Goal: Task Accomplishment & Management: Complete application form

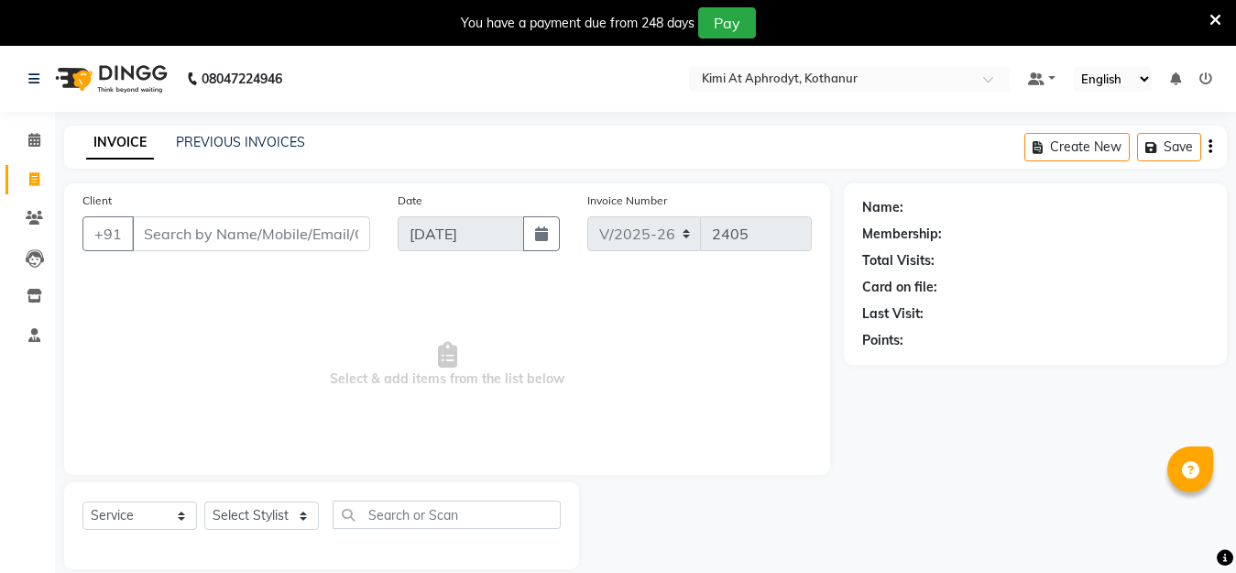
select select "7401"
select select "service"
click at [36, 177] on icon at bounding box center [34, 179] width 10 height 14
select select "service"
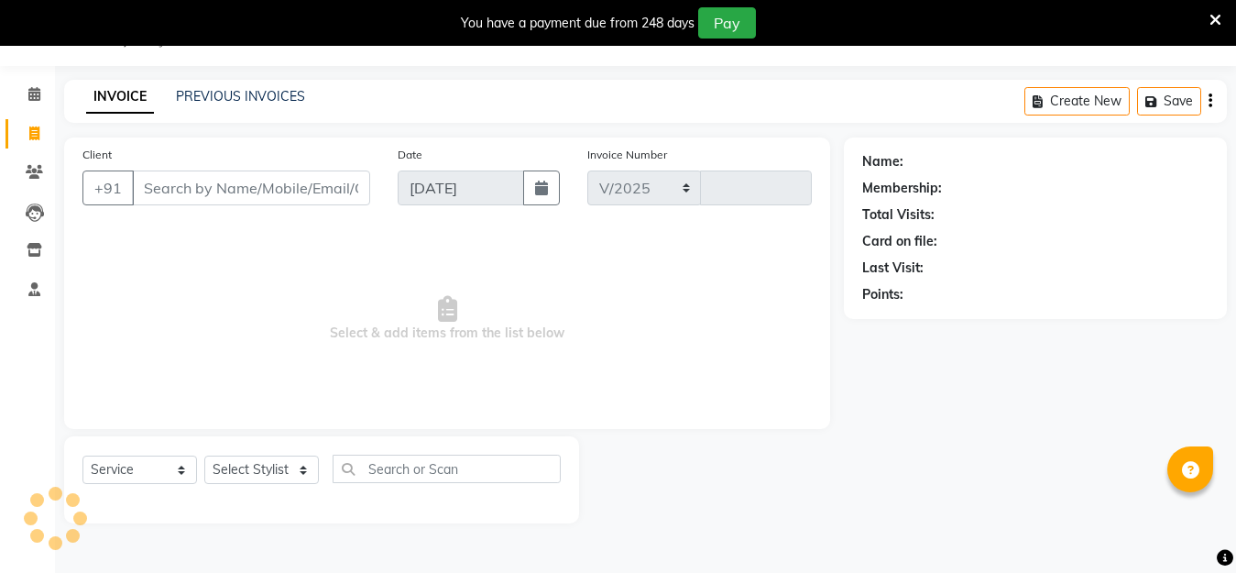
select select "7401"
type input "2405"
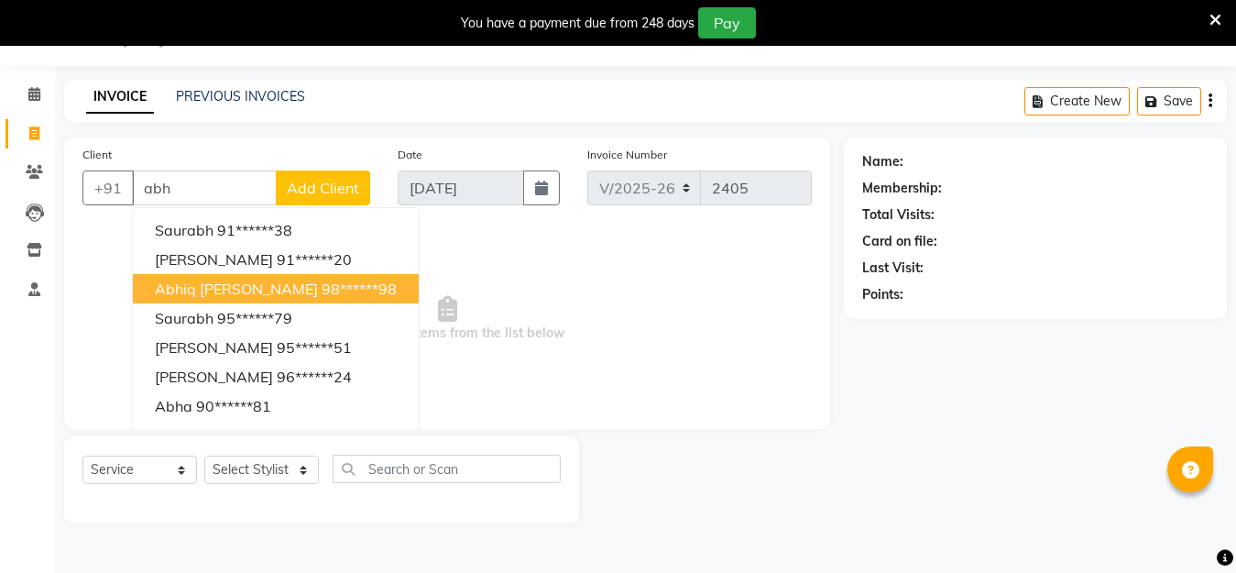
click at [246, 275] on button "abhiq [PERSON_NAME] 98******98" at bounding box center [276, 288] width 286 height 29
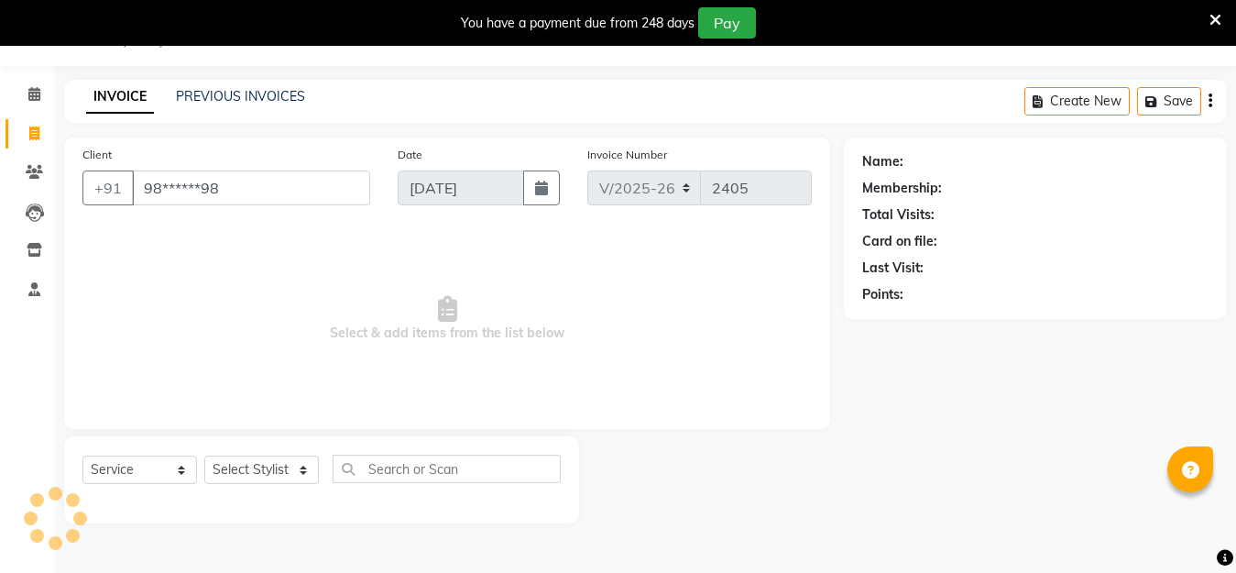
type input "98******98"
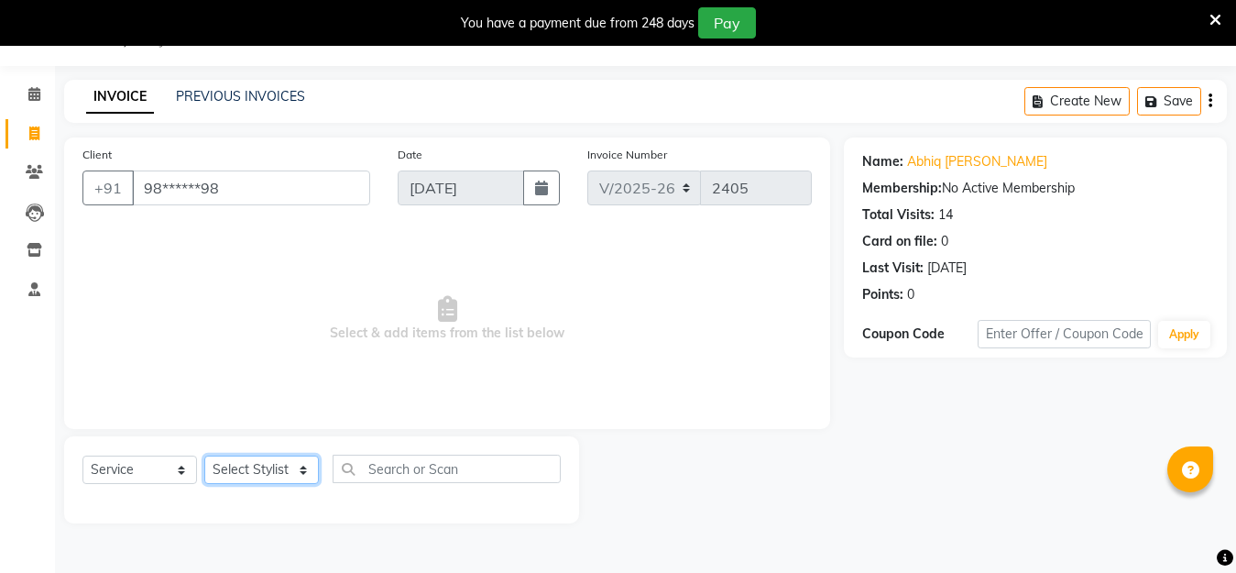
click at [285, 465] on select "Select Stylist [PERSON_NAME] Hriatpuii [PERSON_NAME] Kimi manager id [PERSON_NA…" at bounding box center [261, 469] width 115 height 28
select select "88405"
click at [204, 455] on select "Select Stylist [PERSON_NAME] Hriatpuii [PERSON_NAME] Kimi manager id [PERSON_NA…" at bounding box center [261, 469] width 115 height 28
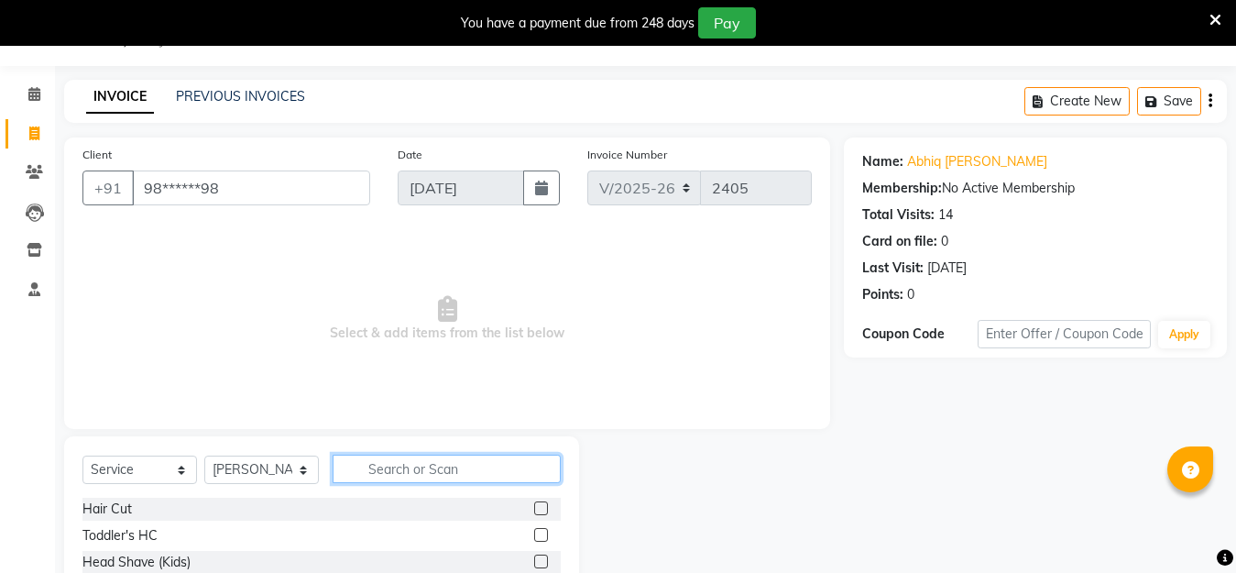
click at [428, 469] on input "text" at bounding box center [447, 468] width 228 height 28
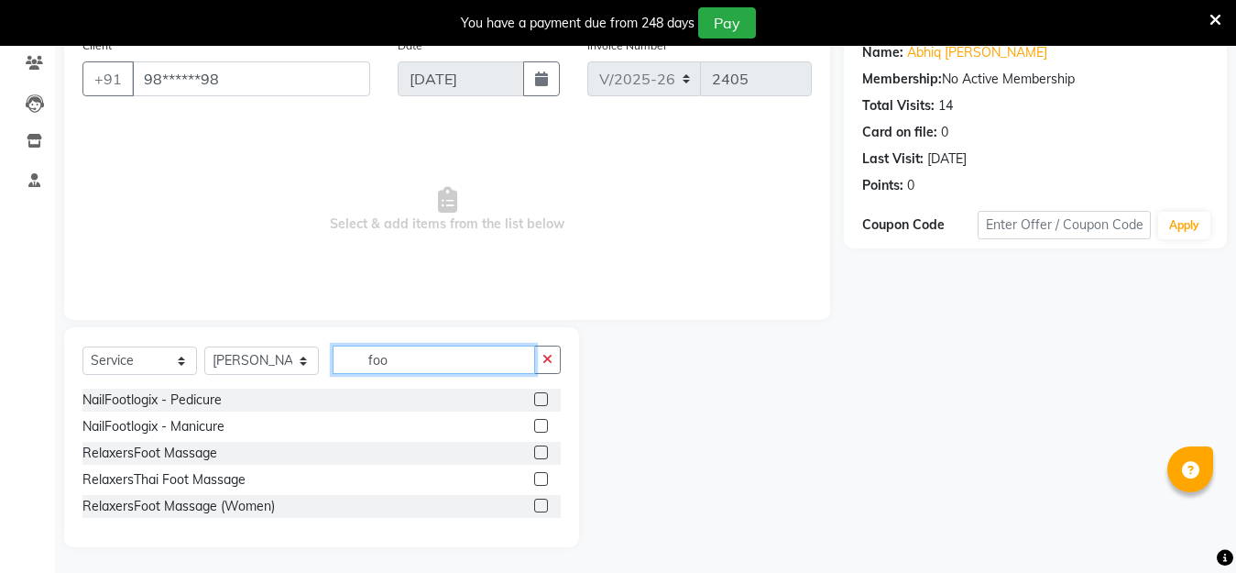
scroll to position [157, 0]
type input "foo"
click at [541, 477] on label at bounding box center [541, 477] width 14 height 14
click at [541, 477] on input "checkbox" at bounding box center [540, 478] width 12 height 12
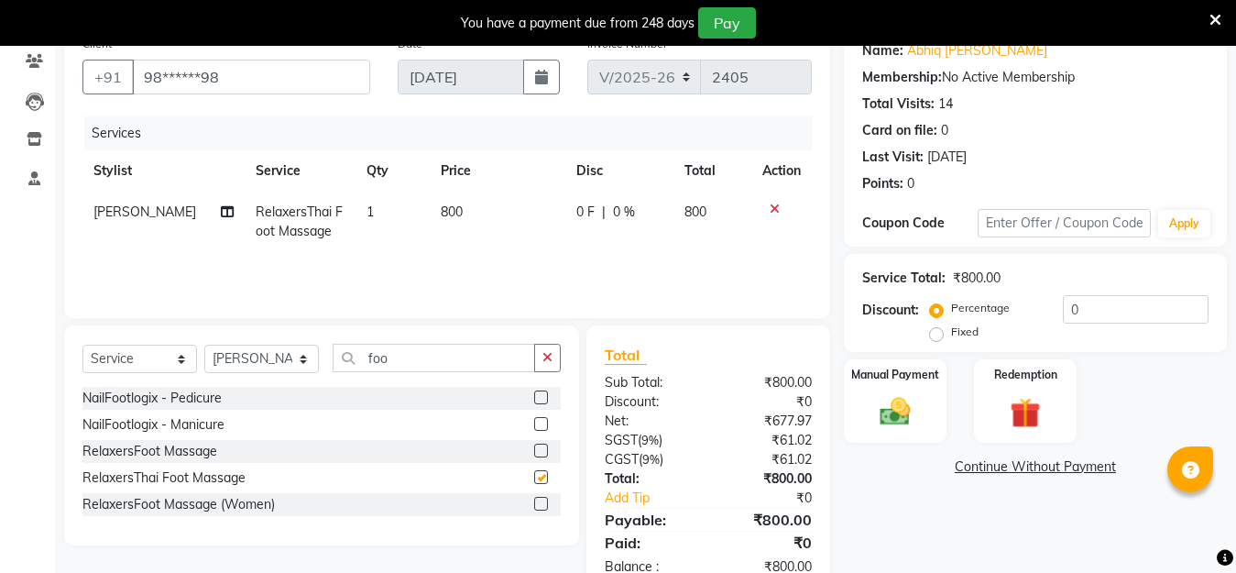
checkbox input "false"
click at [541, 451] on label at bounding box center [541, 450] width 14 height 14
click at [541, 451] on input "checkbox" at bounding box center [540, 451] width 12 height 12
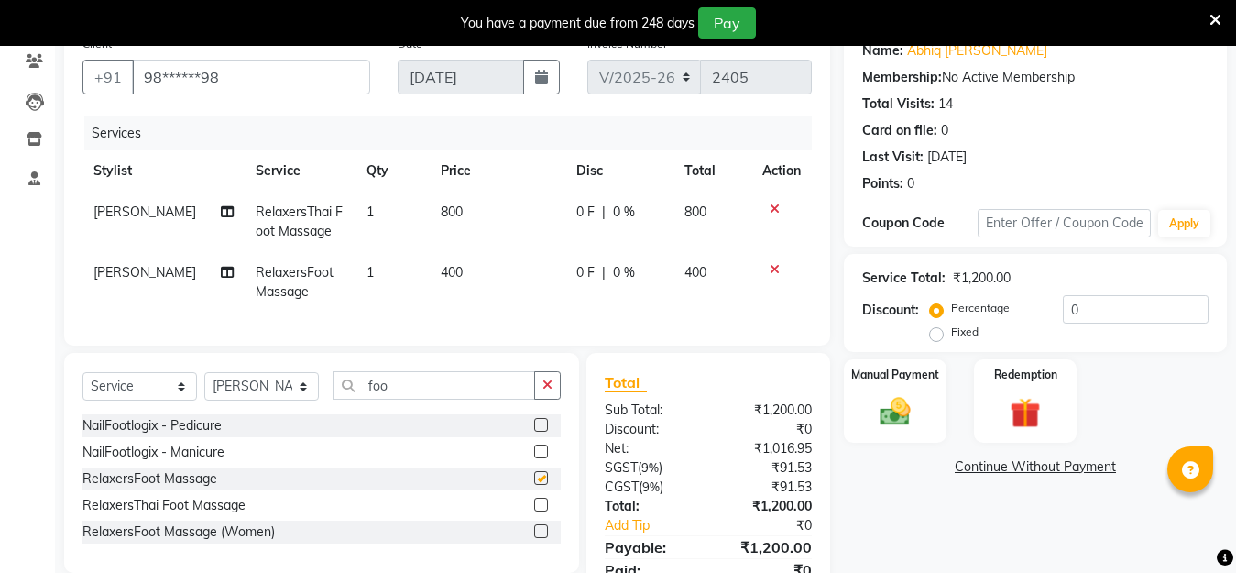
checkbox input "false"
click at [772, 205] on icon at bounding box center [775, 208] width 10 height 13
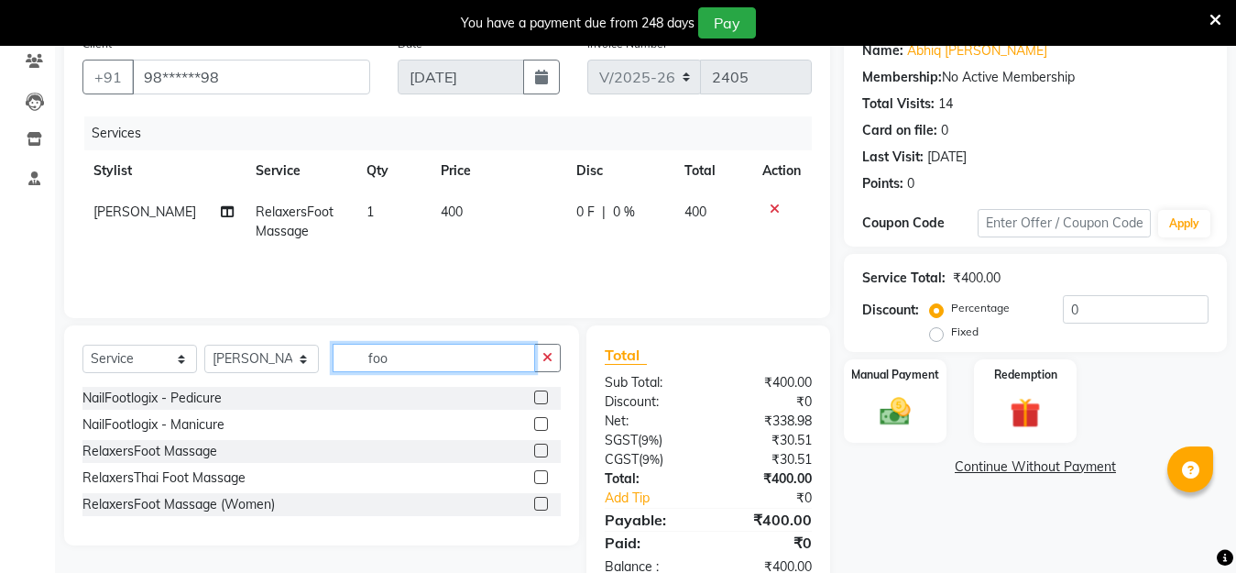
click at [403, 358] on input "foo" at bounding box center [434, 358] width 202 height 28
type input "f"
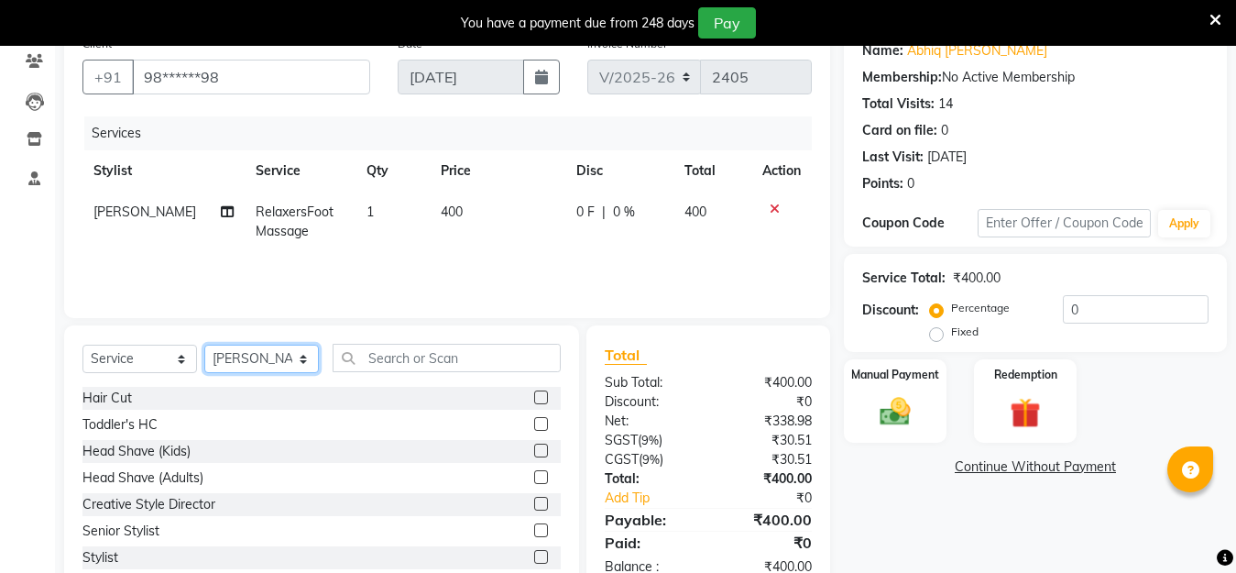
click at [293, 356] on select "Select Stylist [PERSON_NAME] Hriatpuii [PERSON_NAME] Kimi manager id [PERSON_NA…" at bounding box center [261, 358] width 115 height 28
select select "69729"
click at [204, 344] on select "Select Stylist [PERSON_NAME] Hriatpuii [PERSON_NAME] Kimi manager id [PERSON_NA…" at bounding box center [261, 358] width 115 height 28
click at [534, 398] on label at bounding box center [541, 397] width 14 height 14
click at [534, 398] on input "checkbox" at bounding box center [540, 398] width 12 height 12
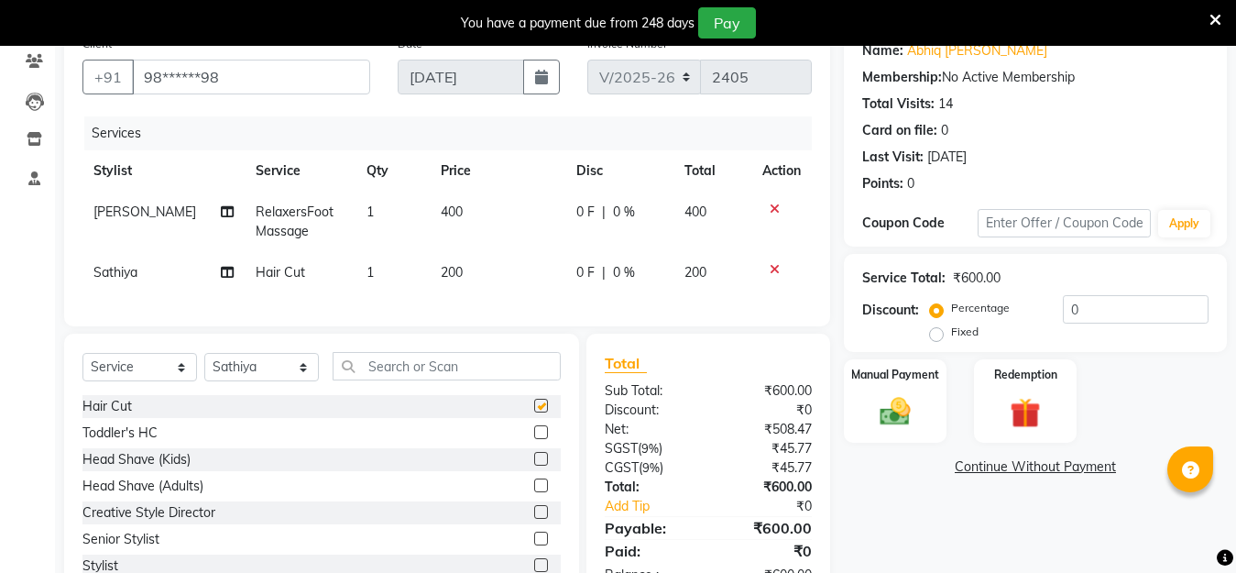
checkbox input "false"
click at [428, 375] on input "text" at bounding box center [447, 366] width 228 height 28
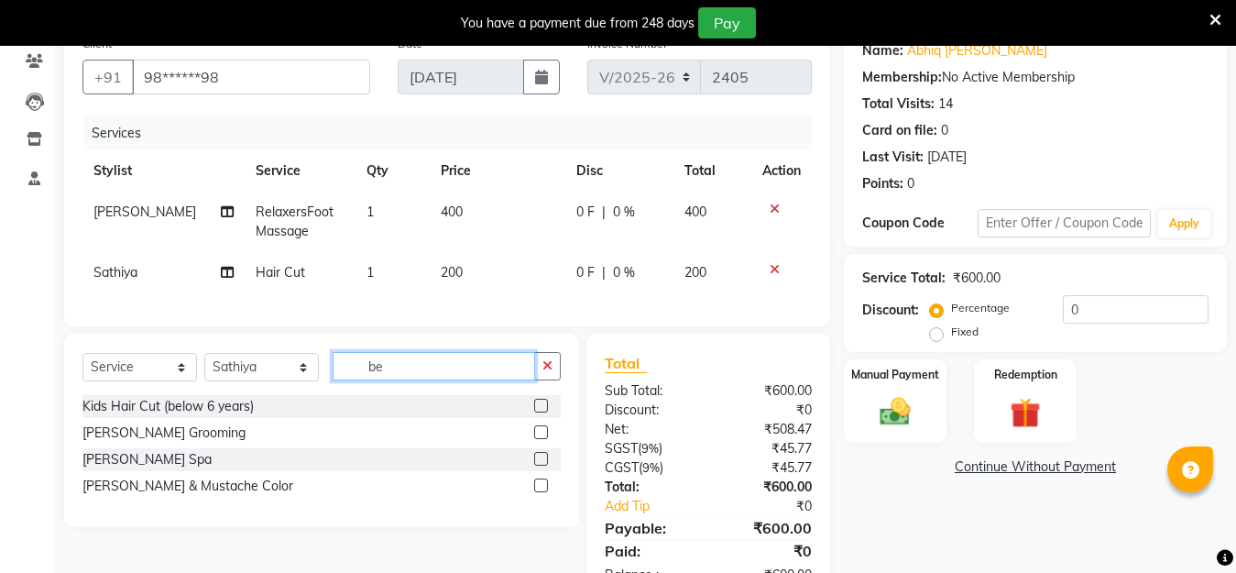
type input "be"
click at [542, 439] on label at bounding box center [541, 432] width 14 height 14
click at [542, 439] on input "checkbox" at bounding box center [540, 433] width 12 height 12
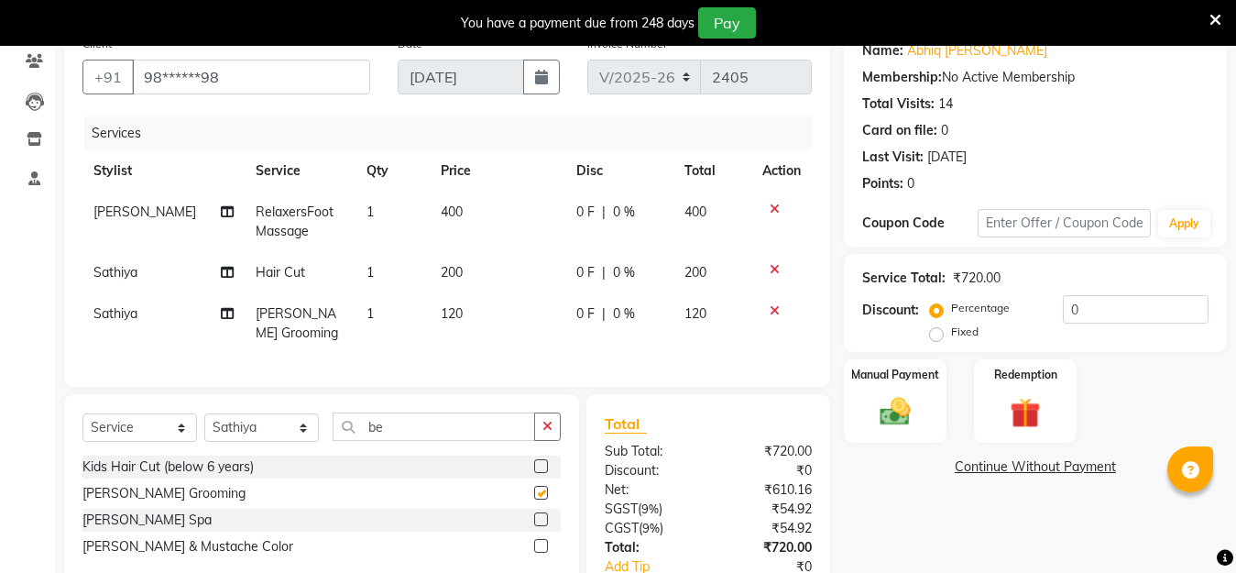
checkbox input "false"
click at [312, 442] on select "Select Stylist [PERSON_NAME] Hriatpuii [PERSON_NAME] Kimi manager id [PERSON_NA…" at bounding box center [261, 427] width 115 height 28
select select "69735"
click at [204, 429] on select "Select Stylist [PERSON_NAME] Hriatpuii [PERSON_NAME] Kimi manager id [PERSON_NA…" at bounding box center [261, 427] width 115 height 28
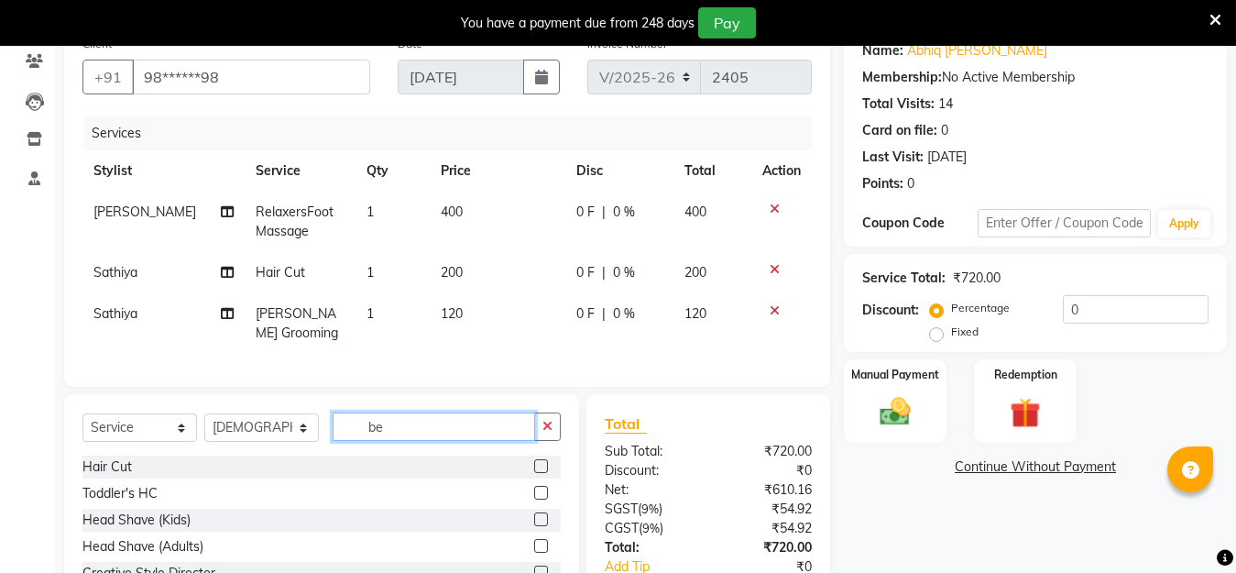
click at [410, 441] on input "be" at bounding box center [434, 426] width 202 height 28
type input "b"
type input "mass"
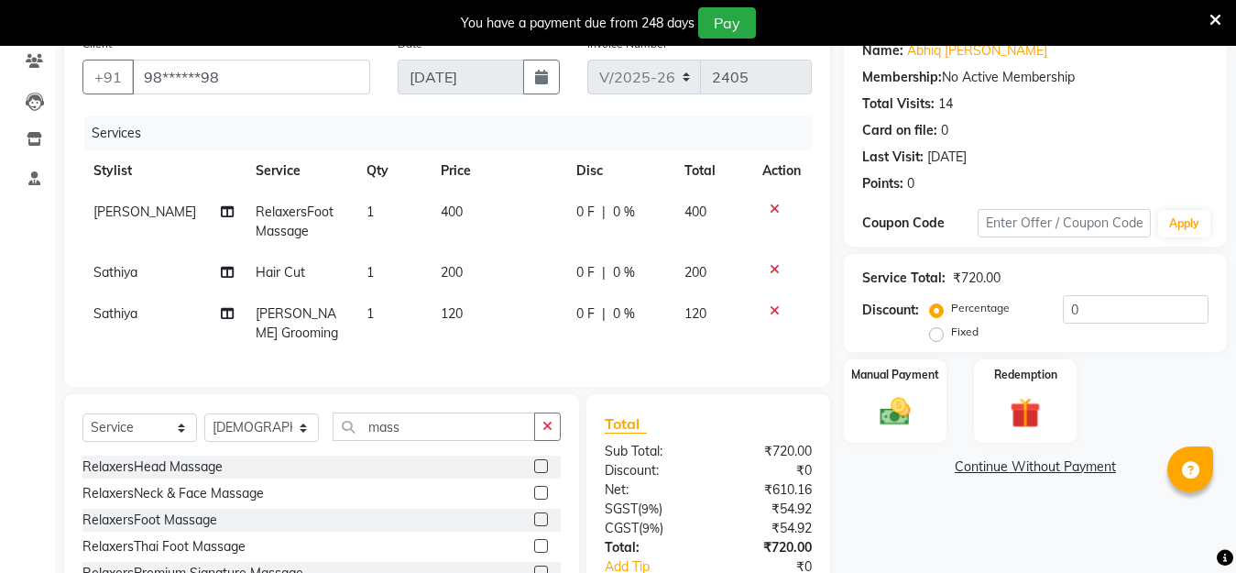
click at [534, 473] on label at bounding box center [541, 466] width 14 height 14
click at [534, 473] on input "checkbox" at bounding box center [540, 467] width 12 height 12
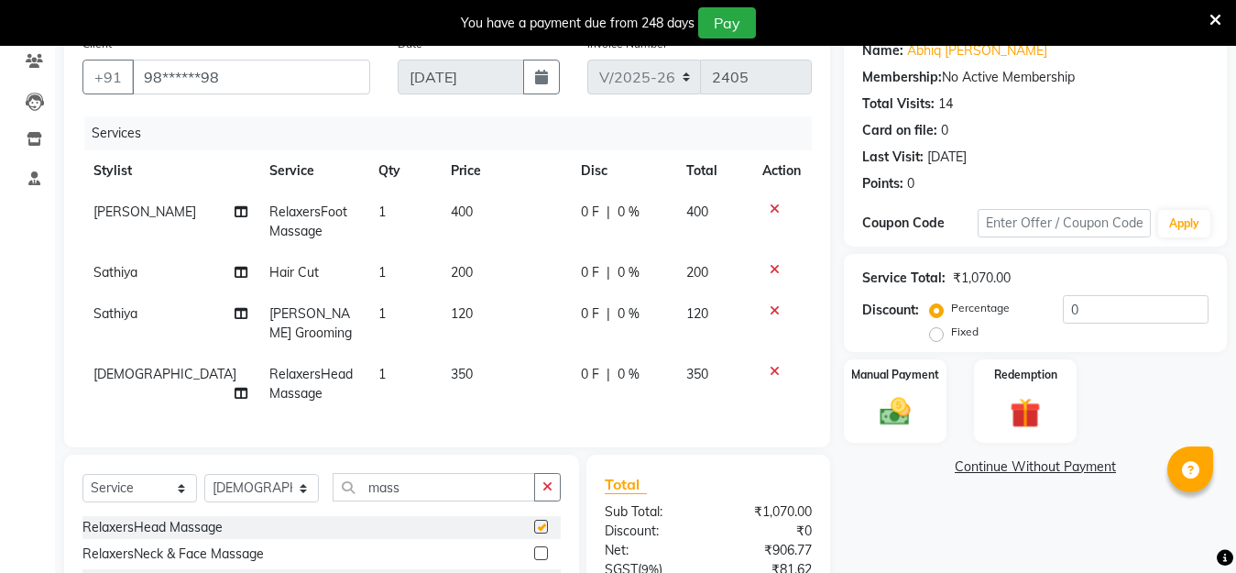
checkbox input "false"
click at [901, 418] on img at bounding box center [894, 411] width 51 height 37
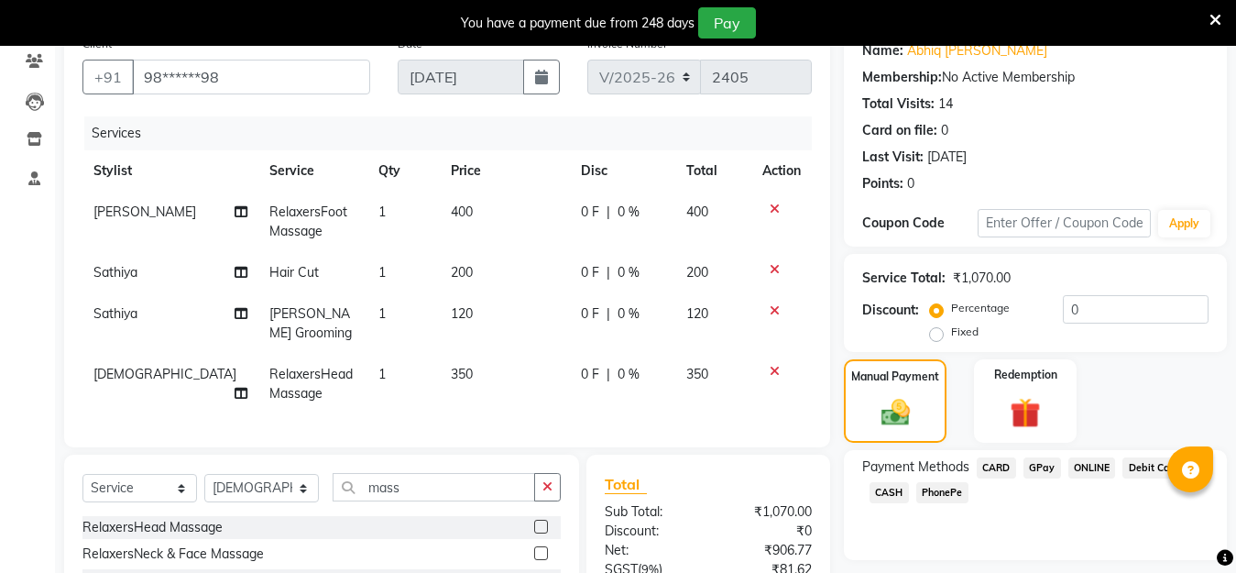
click at [923, 497] on span "PhonePe" at bounding box center [942, 492] width 52 height 21
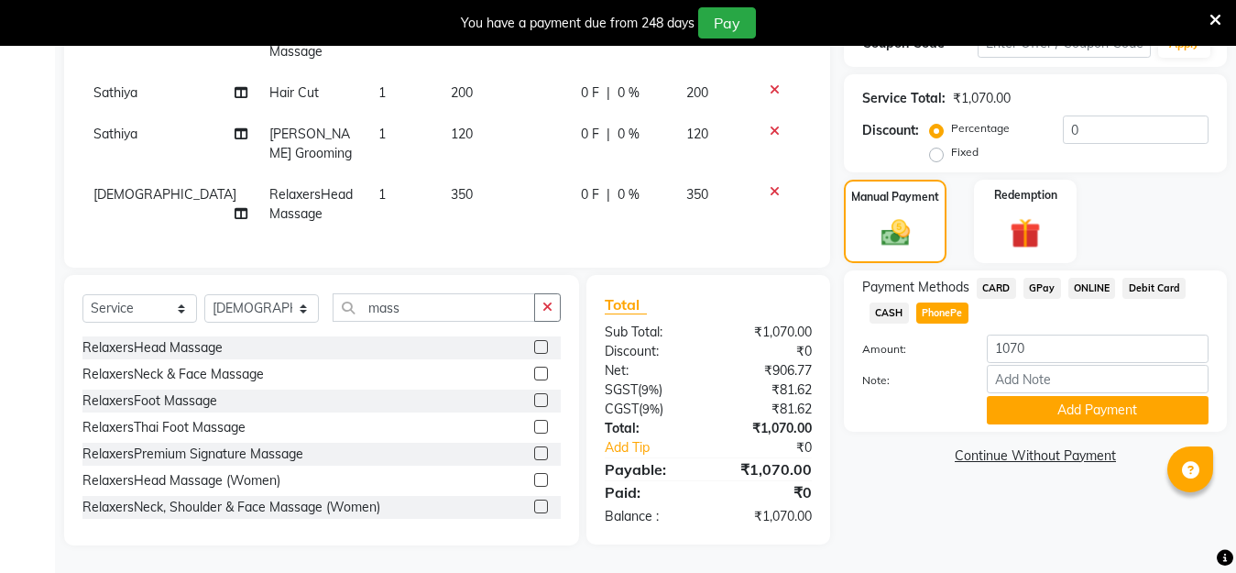
scroll to position [352, 0]
click at [1039, 396] on button "Add Payment" at bounding box center [1098, 410] width 222 height 28
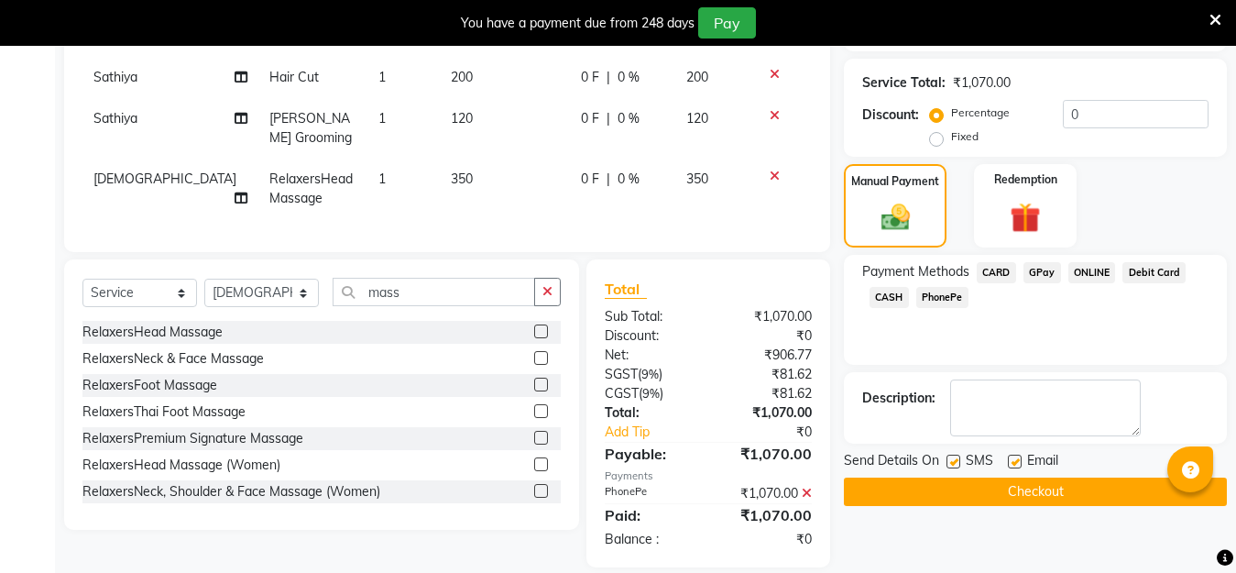
click at [1034, 501] on button "Checkout" at bounding box center [1035, 491] width 383 height 28
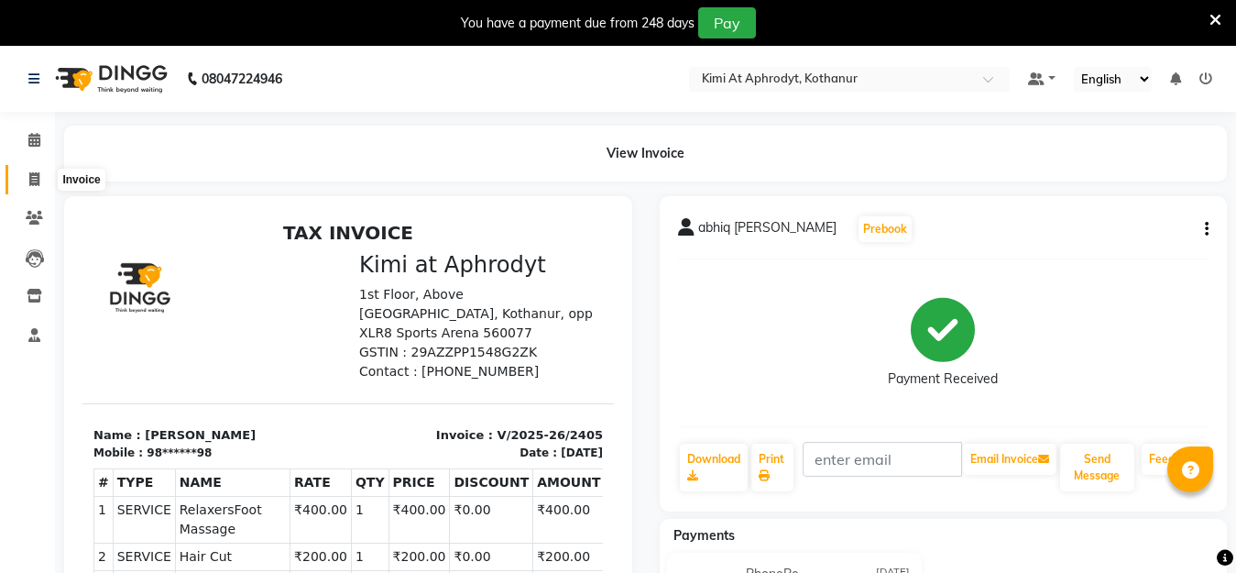
click at [29, 174] on icon at bounding box center [34, 179] width 10 height 14
select select "service"
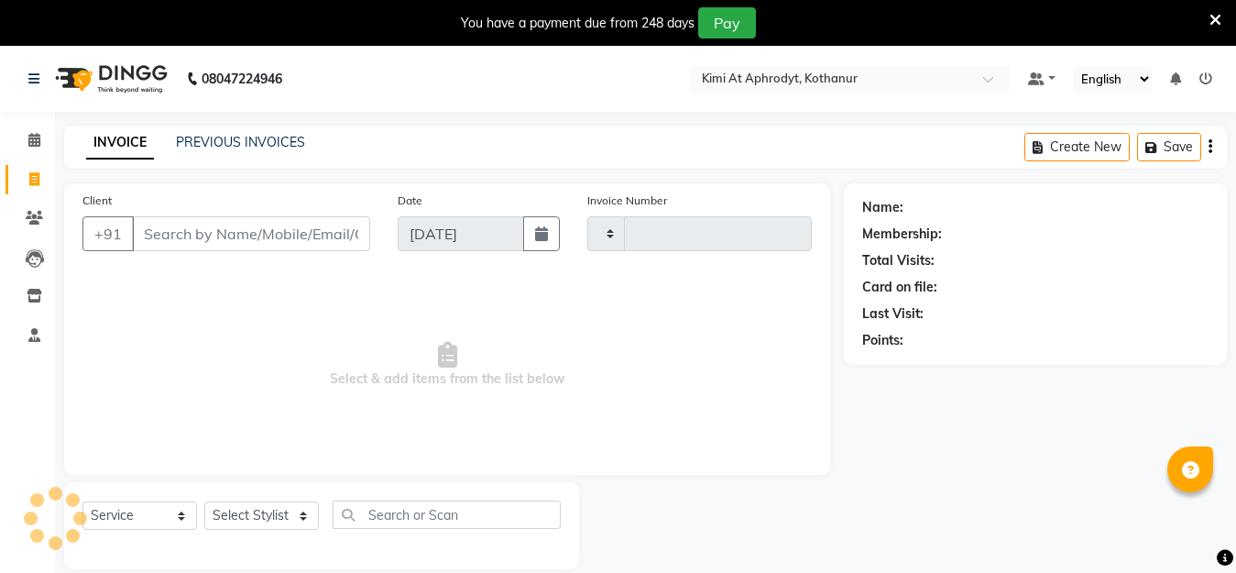
type input "2406"
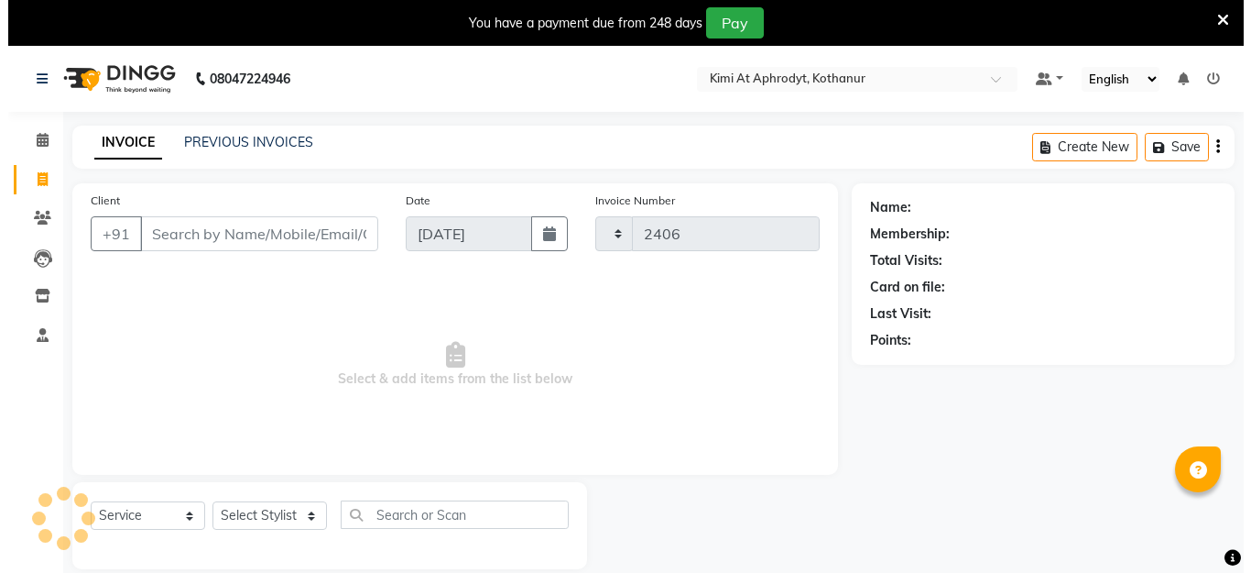
scroll to position [46, 0]
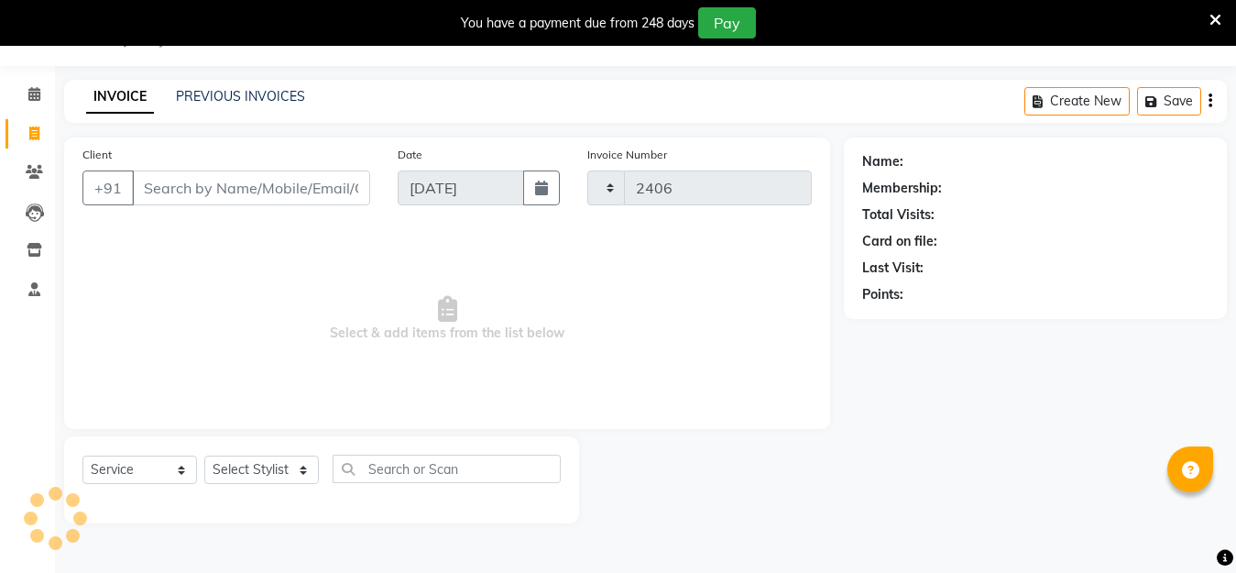
select select "7401"
click at [166, 185] on input "Client" at bounding box center [251, 187] width 238 height 35
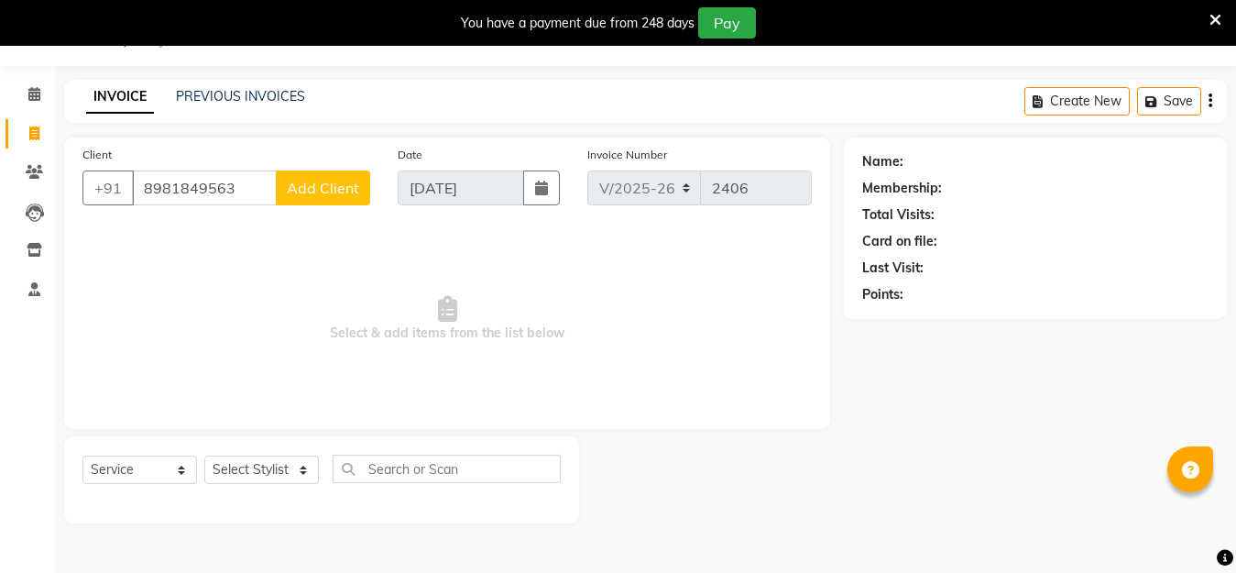
type input "8981849563"
click at [319, 200] on button "Add Client" at bounding box center [323, 187] width 94 height 35
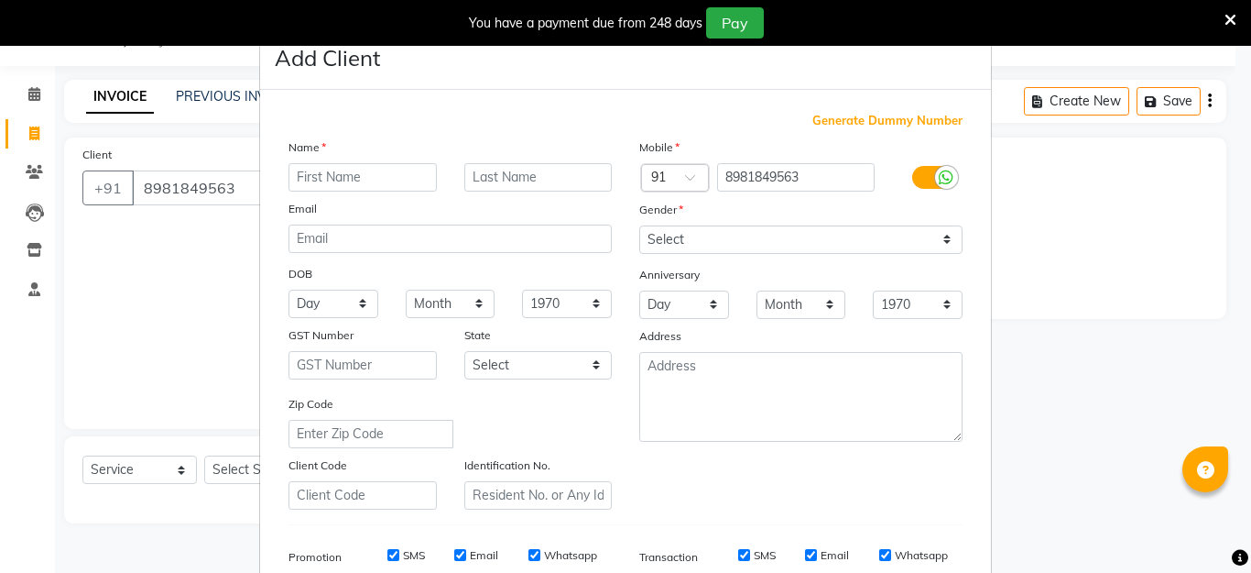
click at [301, 184] on input "text" at bounding box center [363, 177] width 148 height 28
type input "[PERSON_NAME]"
click at [783, 251] on div "Mobile Country Code × 91 8981849563 Gender Select [DEMOGRAPHIC_DATA] [DEMOGRAPH…" at bounding box center [801, 323] width 351 height 372
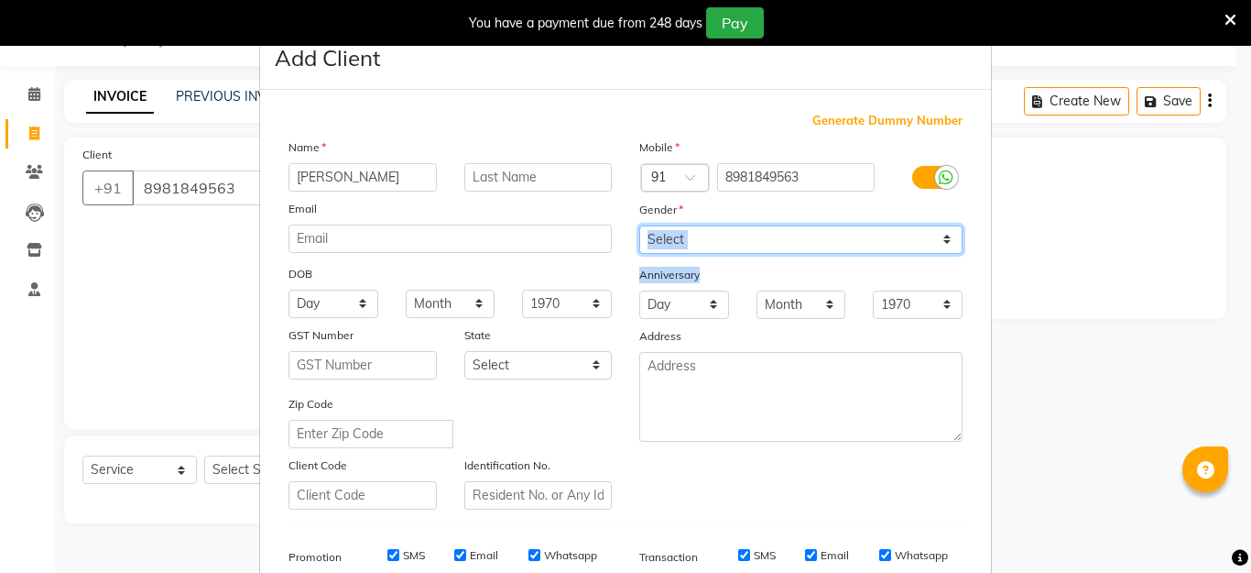
click at [778, 245] on select "Select [DEMOGRAPHIC_DATA] [DEMOGRAPHIC_DATA] Other Prefer Not To Say" at bounding box center [800, 239] width 323 height 28
select select "[DEMOGRAPHIC_DATA]"
click at [639, 225] on select "Select [DEMOGRAPHIC_DATA] [DEMOGRAPHIC_DATA] Other Prefer Not To Say" at bounding box center [800, 239] width 323 height 28
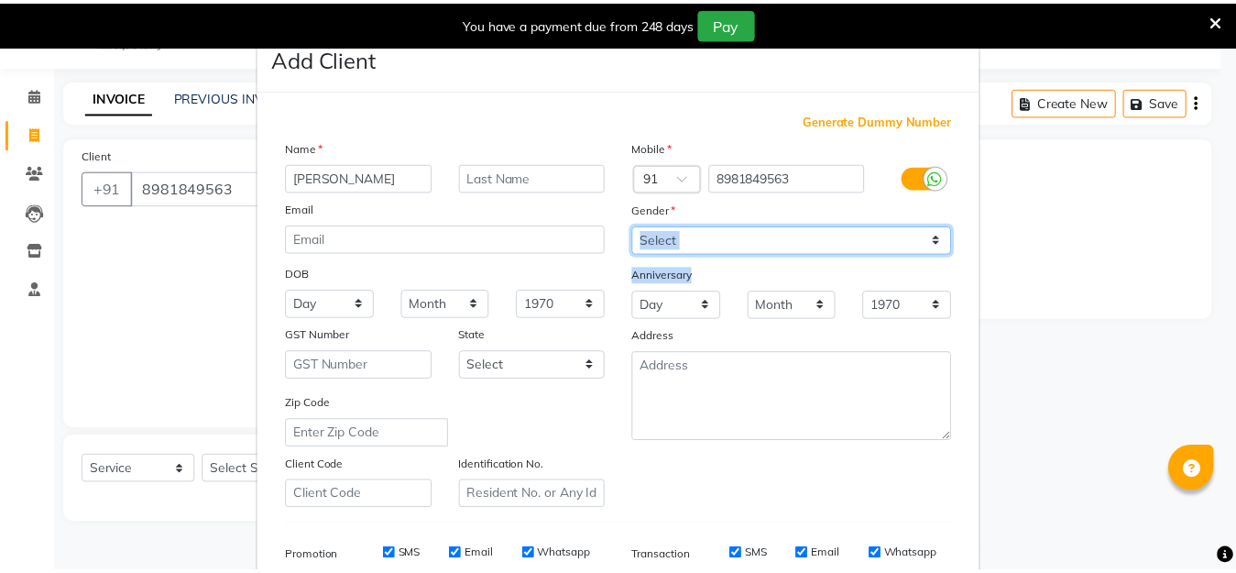
scroll to position [273, 0]
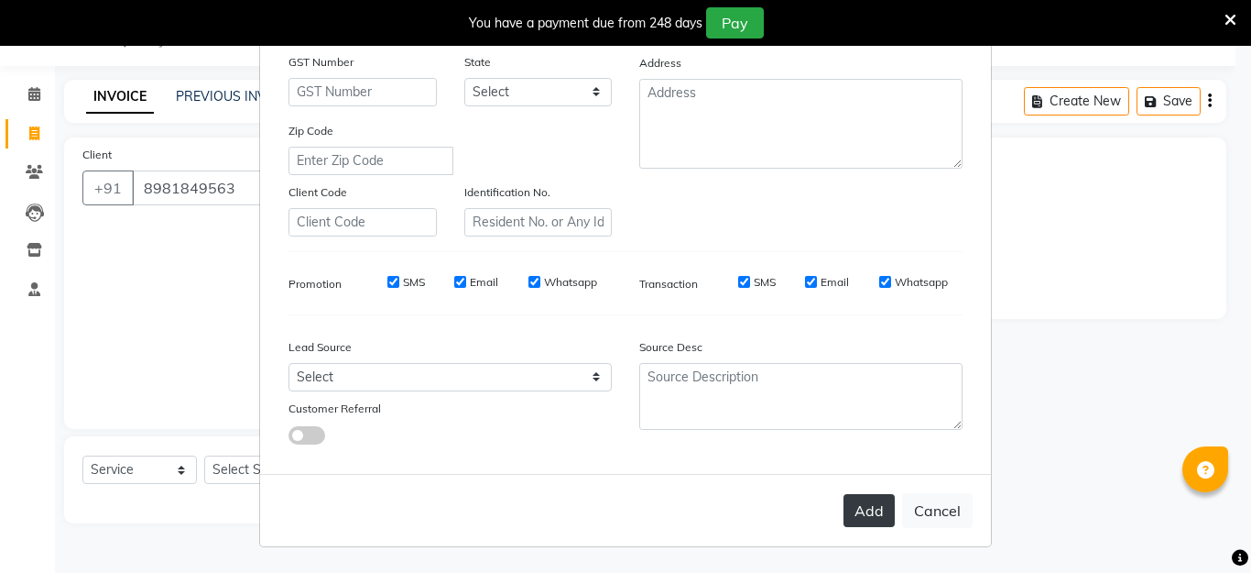
click at [852, 512] on button "Add" at bounding box center [869, 510] width 51 height 33
type input "89******63"
select select
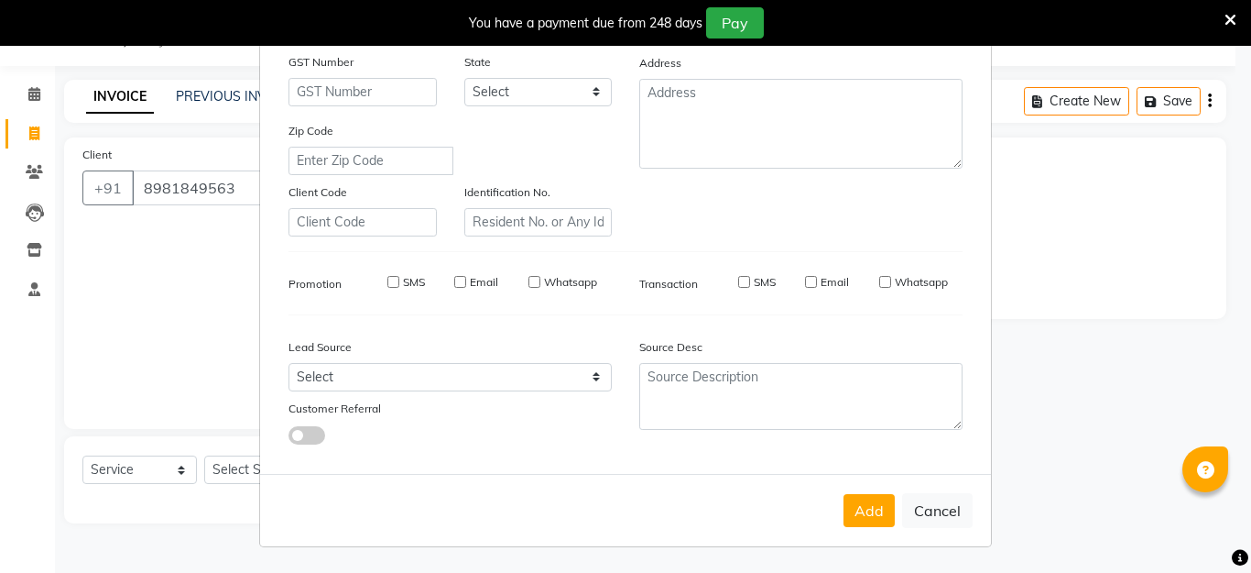
select select
checkbox input "false"
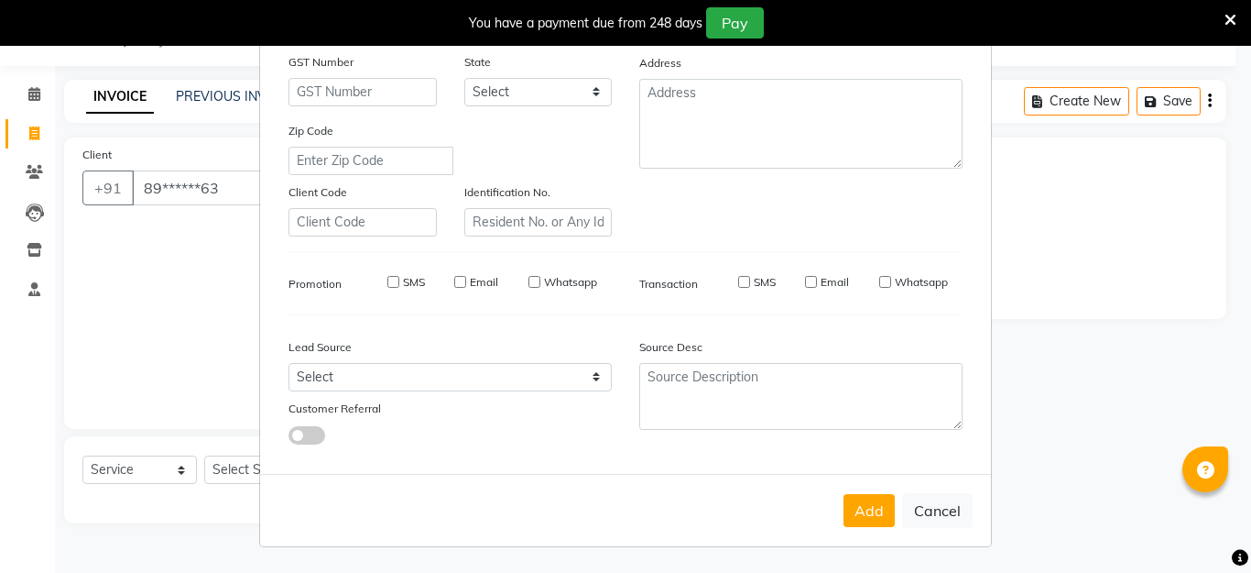
checkbox input "false"
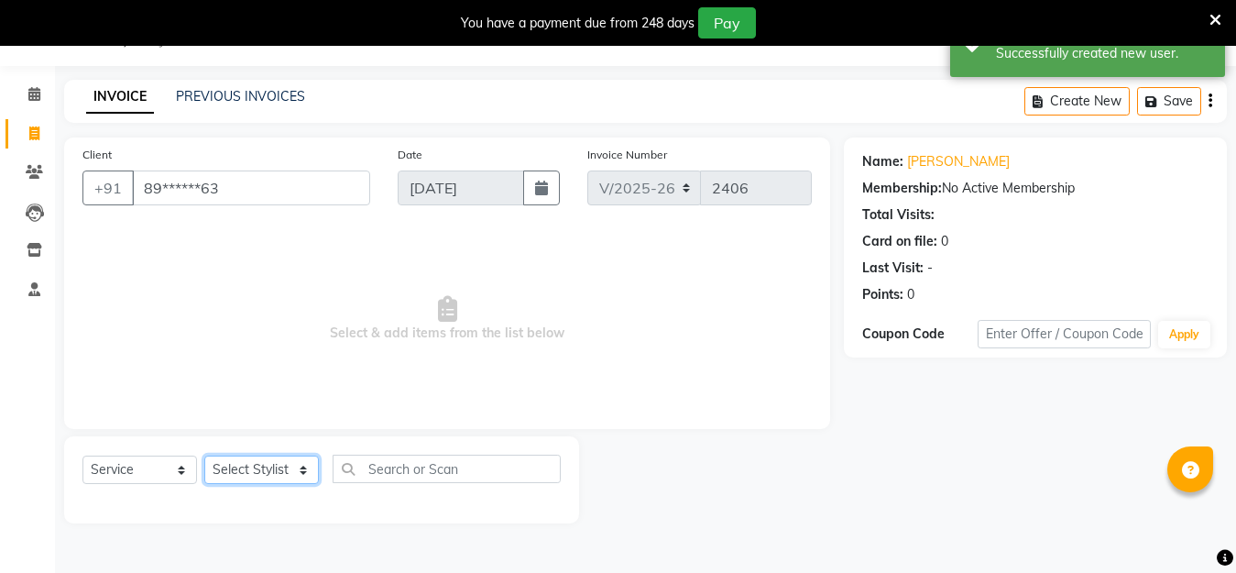
click at [279, 470] on select "Select Stylist [PERSON_NAME] Hriatpuii [PERSON_NAME] Kimi manager id [PERSON_NA…" at bounding box center [261, 469] width 115 height 28
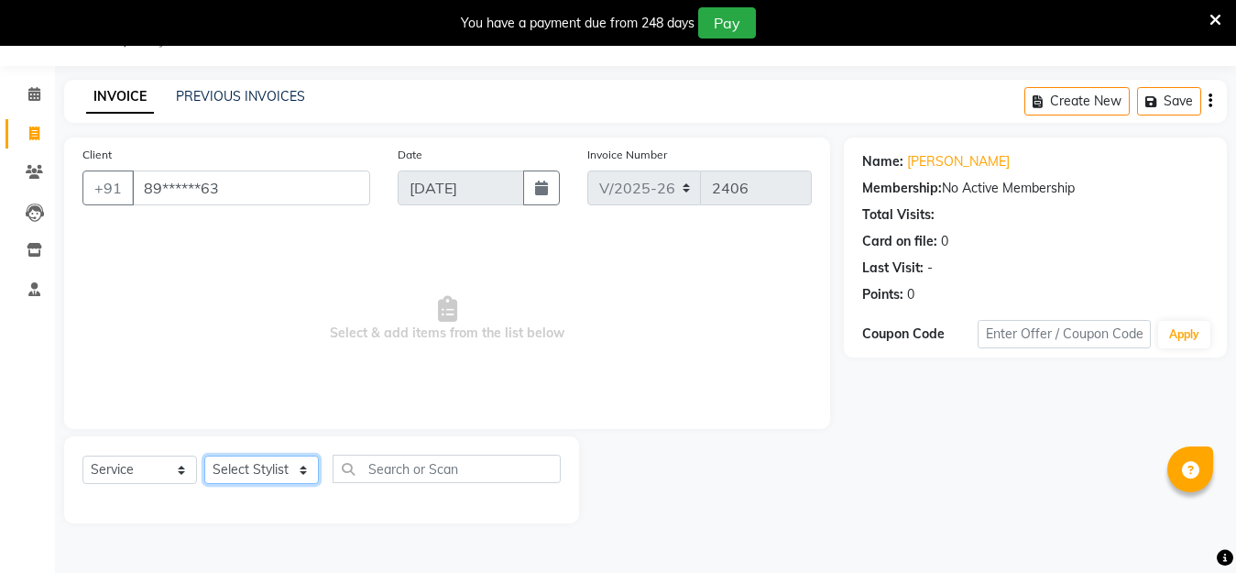
select select "85520"
click at [204, 455] on select "Select Stylist [PERSON_NAME] Hriatpuii [PERSON_NAME] Kimi manager id [PERSON_NA…" at bounding box center [261, 469] width 115 height 28
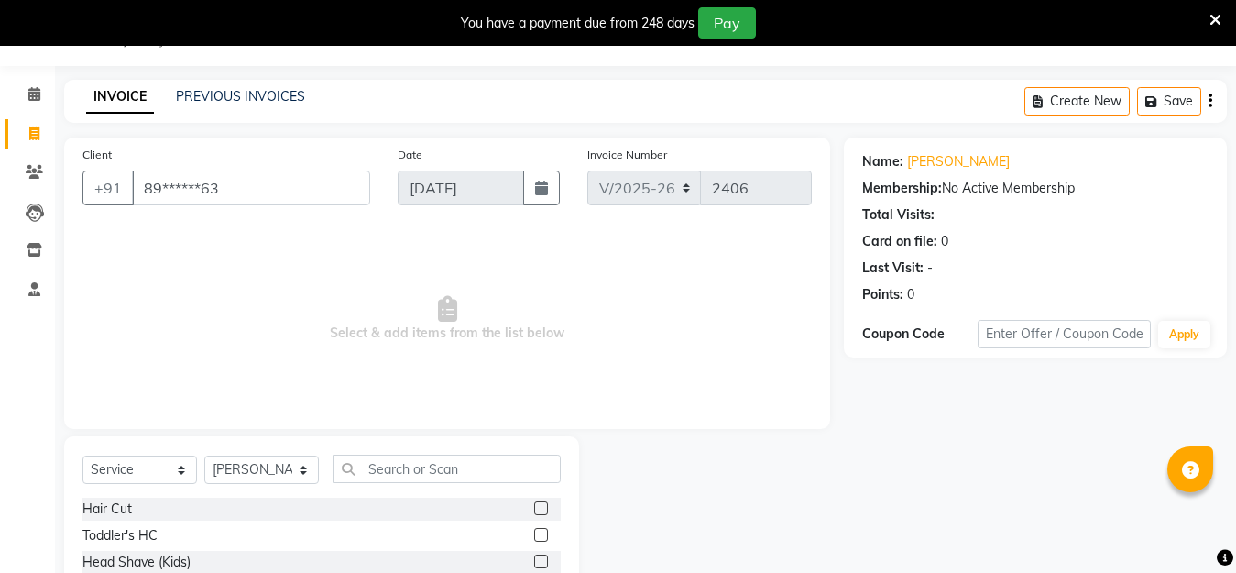
click at [534, 506] on label at bounding box center [541, 508] width 14 height 14
click at [534, 506] on input "checkbox" at bounding box center [540, 509] width 12 height 12
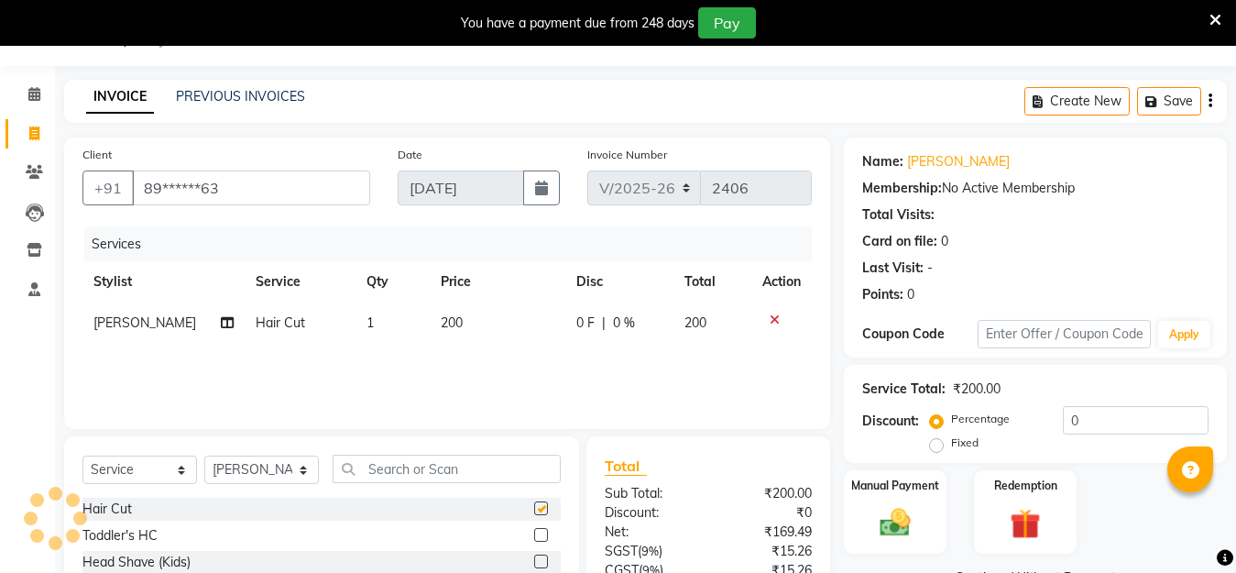
checkbox input "false"
click at [388, 443] on div "Select Service Product Membership Package Voucher Prepaid Gift Card Select Styl…" at bounding box center [321, 571] width 515 height 270
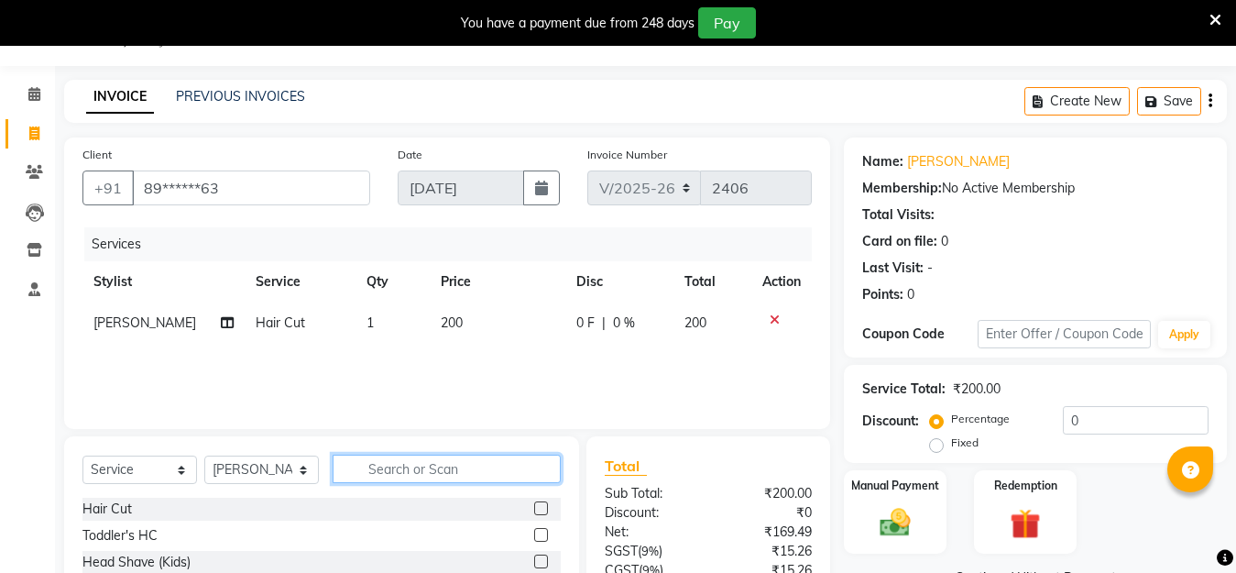
click at [405, 469] on input "text" at bounding box center [447, 468] width 228 height 28
type input "be"
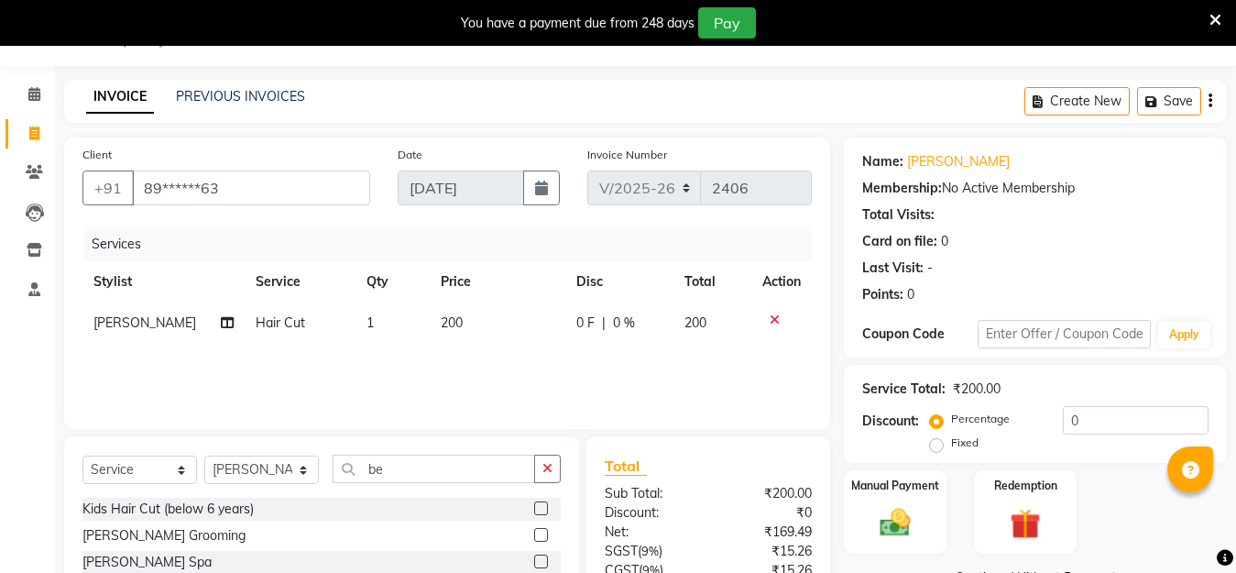
click at [545, 532] on label at bounding box center [541, 535] width 14 height 14
click at [545, 532] on input "checkbox" at bounding box center [540, 536] width 12 height 12
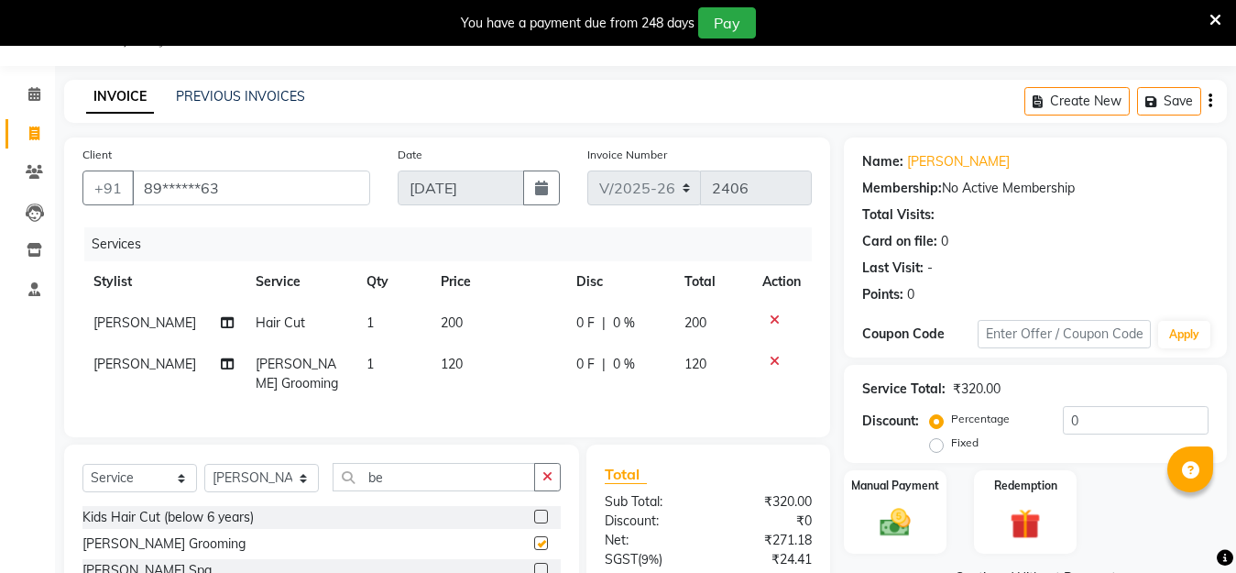
checkbox input "false"
click at [907, 539] on img at bounding box center [894, 522] width 51 height 37
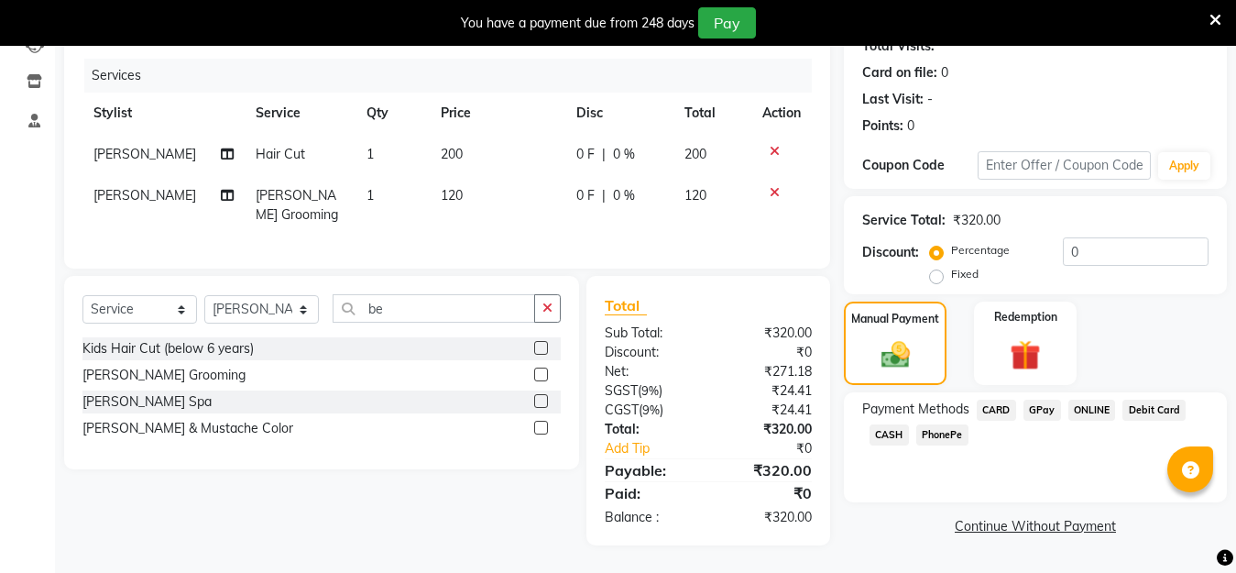
scroll to position [230, 0]
click at [943, 424] on span "PhonePe" at bounding box center [942, 434] width 52 height 21
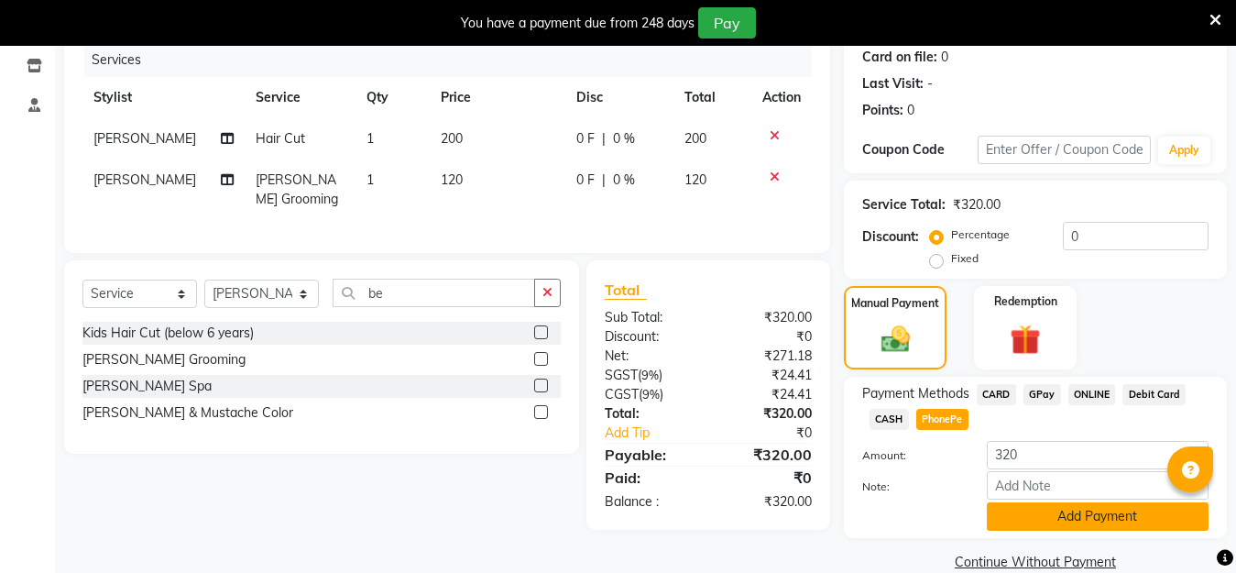
click at [995, 509] on button "Add Payment" at bounding box center [1098, 516] width 222 height 28
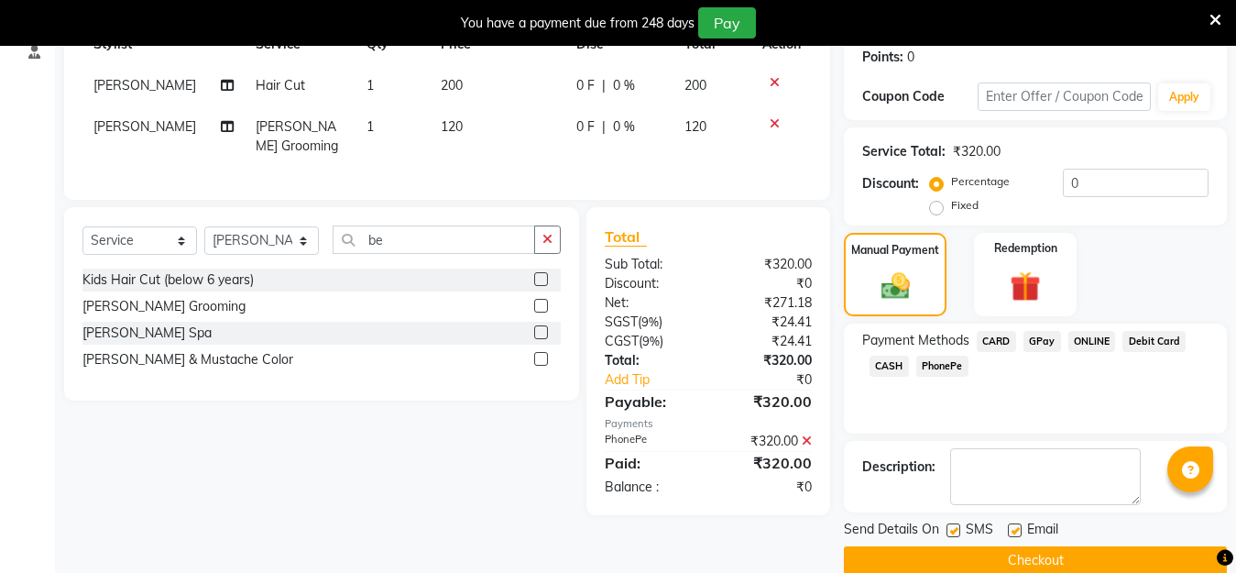
scroll to position [312, 0]
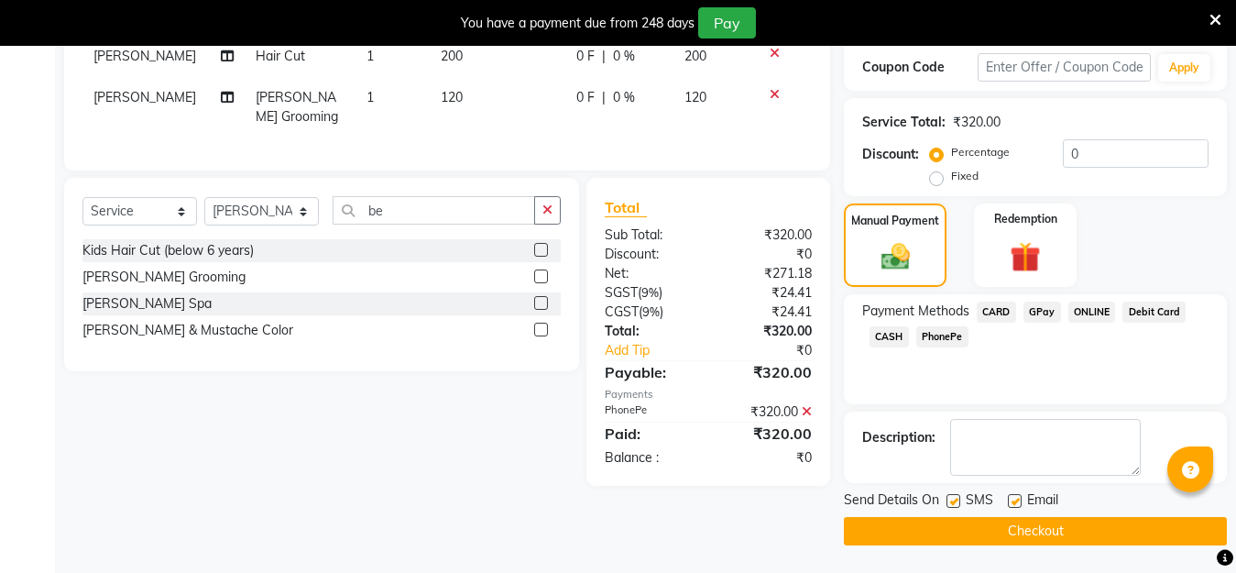
click at [1036, 534] on button "Checkout" at bounding box center [1035, 531] width 383 height 28
